Goal: Answer question/provide support

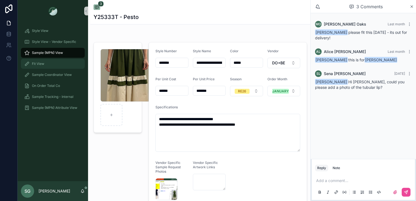
click at [41, 64] on span "Fit View" at bounding box center [38, 64] width 12 height 4
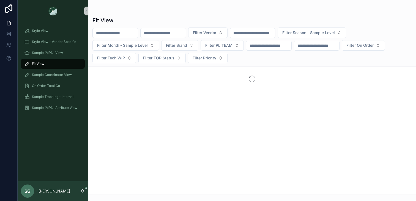
click at [164, 34] on input "scrollable content" at bounding box center [163, 33] width 45 height 8
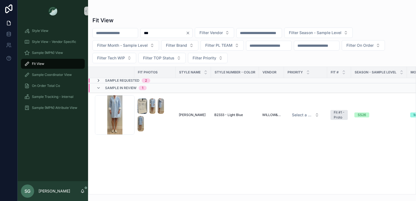
type input "***"
click at [99, 81] on icon "scrollable content" at bounding box center [98, 80] width 4 height 4
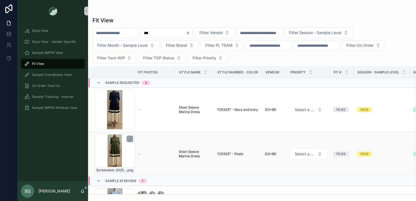
click at [117, 149] on div "Screenshot-2025-08-25-at-1.33.34-PM .png" at bounding box center [115, 154] width 40 height 40
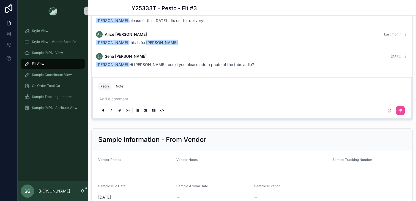
scroll to position [536, 0]
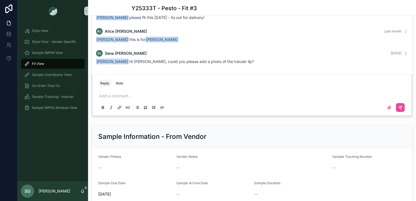
click at [179, 97] on p "scrollable content" at bounding box center [252, 96] width 307 height 6
click at [388, 110] on icon "scrollable content" at bounding box center [389, 107] width 4 height 4
click at [0, 0] on input "scrollable content" at bounding box center [0, 0] width 0 height 0
click at [389, 109] on icon "scrollable content" at bounding box center [389, 107] width 3 height 3
click at [0, 0] on input "scrollable content" at bounding box center [0, 0] width 0 height 0
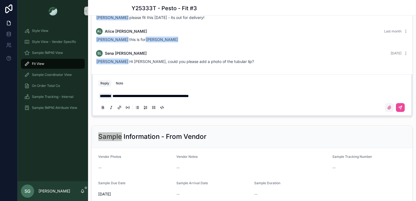
click at [389, 109] on icon "scrollable content" at bounding box center [389, 107] width 3 height 3
click at [0, 0] on input "scrollable content" at bounding box center [0, 0] width 0 height 0
click at [225, 99] on p "**********" at bounding box center [252, 96] width 307 height 6
click at [389, 110] on icon "scrollable content" at bounding box center [389, 107] width 4 height 4
click at [0, 0] on input "scrollable content" at bounding box center [0, 0] width 0 height 0
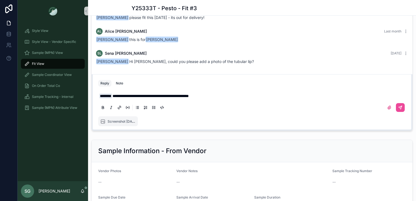
click at [226, 98] on p "**********" at bounding box center [252, 96] width 307 height 6
click at [399, 109] on icon "scrollable content" at bounding box center [400, 107] width 4 height 4
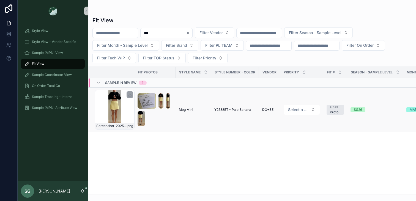
click at [115, 113] on div "Screenshot-2025-08-28-at-2.51.44-PM .png" at bounding box center [115, 110] width 40 height 40
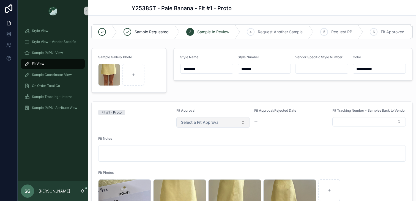
click at [246, 123] on button "Select a Fit Approval" at bounding box center [213, 122] width 74 height 10
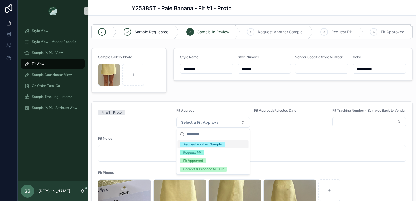
click at [245, 93] on div "**********" at bounding box center [293, 70] width 246 height 49
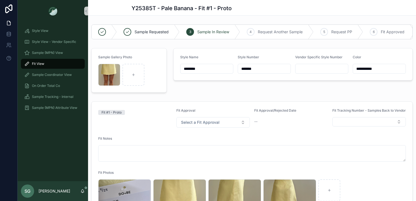
click at [40, 63] on span "Fit View" at bounding box center [38, 64] width 12 height 4
